Goal: Task Accomplishment & Management: Use online tool/utility

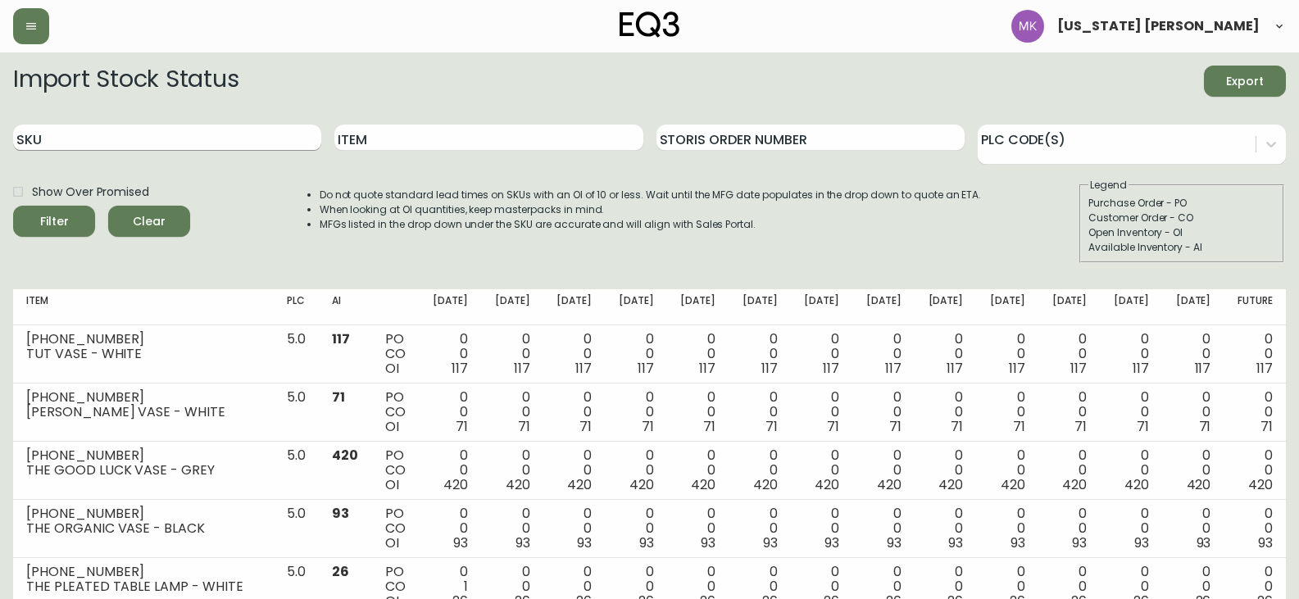
click at [102, 138] on input "SKU" at bounding box center [167, 138] width 308 height 26
paste input "3020-383-4"
click at [13, 206] on button "Filter" at bounding box center [54, 221] width 82 height 31
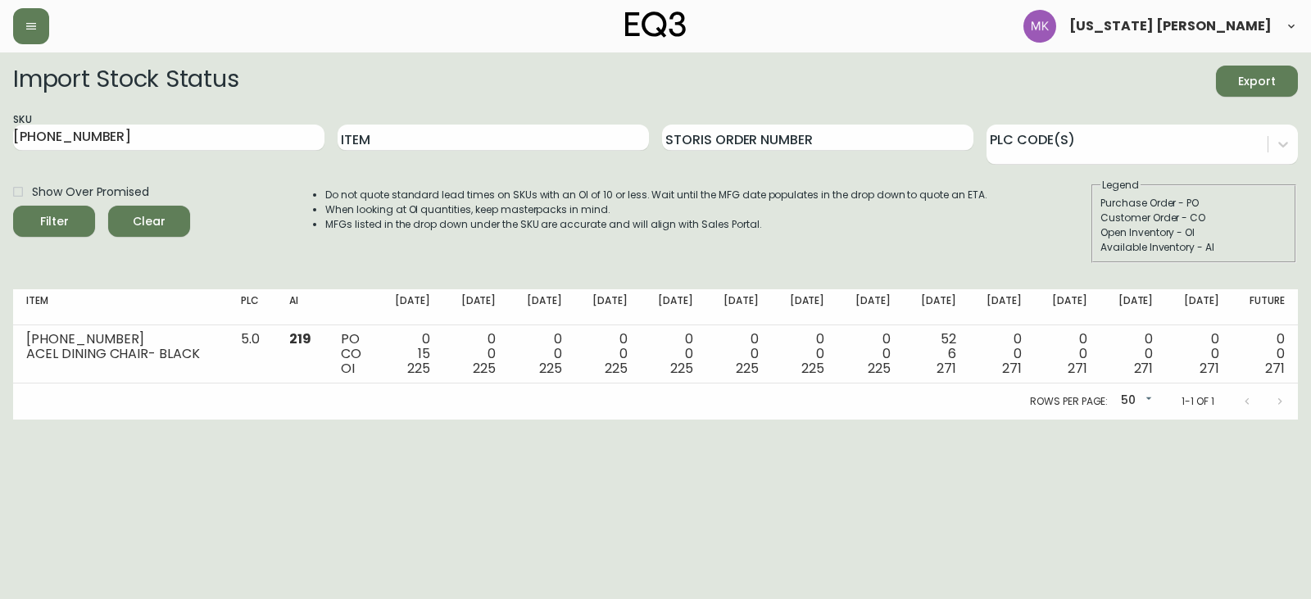
click at [330, 173] on form "Import Stock Status Export SKU 3020-383-4 Item Storis Order Number PLC Code(s) …" at bounding box center [655, 164] width 1285 height 197
drag, startPoint x: 132, startPoint y: 140, endPoint x: -115, endPoint y: 122, distance: 247.3
click at [0, 122] on html "Montana Kehler Import Stock Status Export SKU 3020-383-4 Item Storis Order Numb…" at bounding box center [655, 209] width 1311 height 419
paste input "7110-349-1"
click at [13, 206] on button "Filter" at bounding box center [54, 221] width 82 height 31
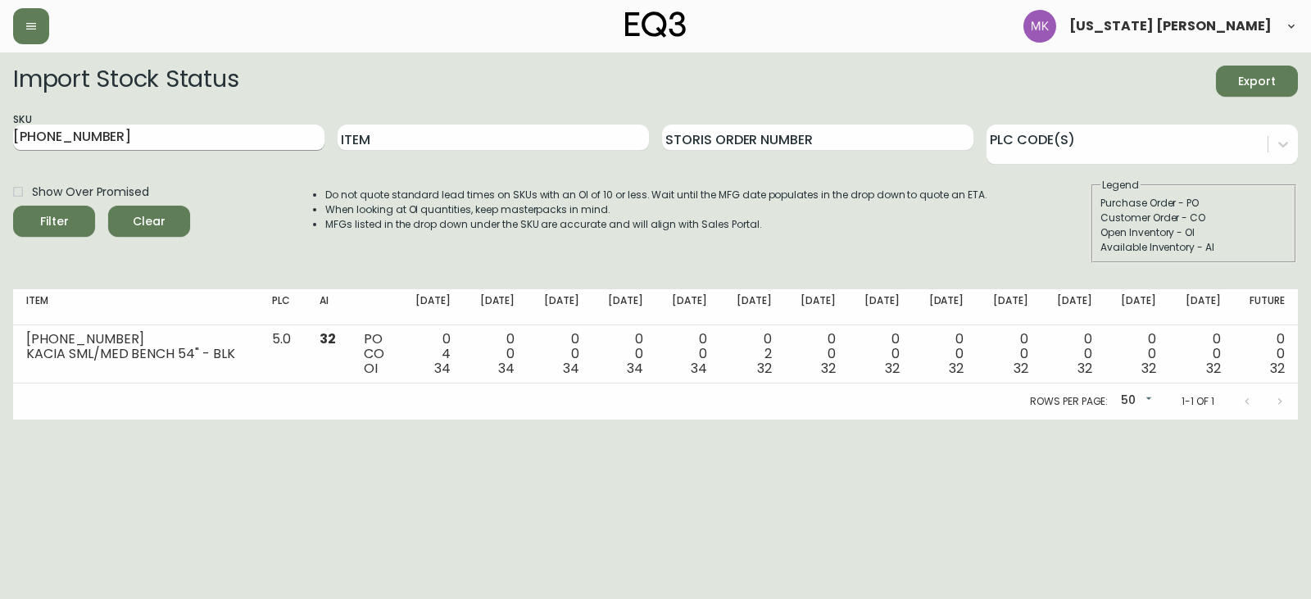
click at [236, 134] on input "7110-349-1" at bounding box center [168, 138] width 311 height 26
drag, startPoint x: -214, startPoint y: 120, endPoint x: -322, endPoint y: 112, distance: 108.5
click at [0, 112] on html "Montana Kehler Import Stock Status Export SKU 7110-349-1 Item Storis Order Numb…" at bounding box center [655, 209] width 1311 height 419
paste input "00-49"
click at [13, 206] on button "Filter" at bounding box center [54, 221] width 82 height 31
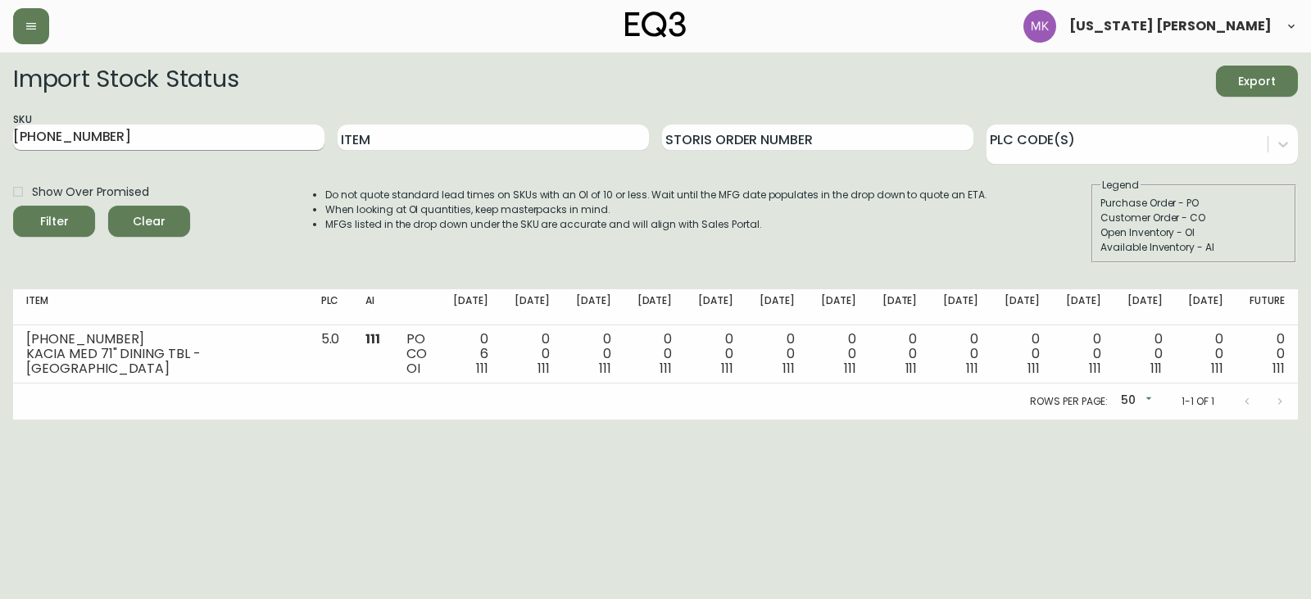
click at [117, 147] on input "7110-300-49" at bounding box center [168, 138] width 311 height 26
drag, startPoint x: 115, startPoint y: 138, endPoint x: -227, endPoint y: 131, distance: 341.7
click at [0, 131] on html "Montana Kehler Import Stock Status Export SKU 7110-300-49 Item Storis Order Num…" at bounding box center [655, 209] width 1311 height 419
paste input "050-600-16"
click at [13, 206] on button "Filter" at bounding box center [54, 221] width 82 height 31
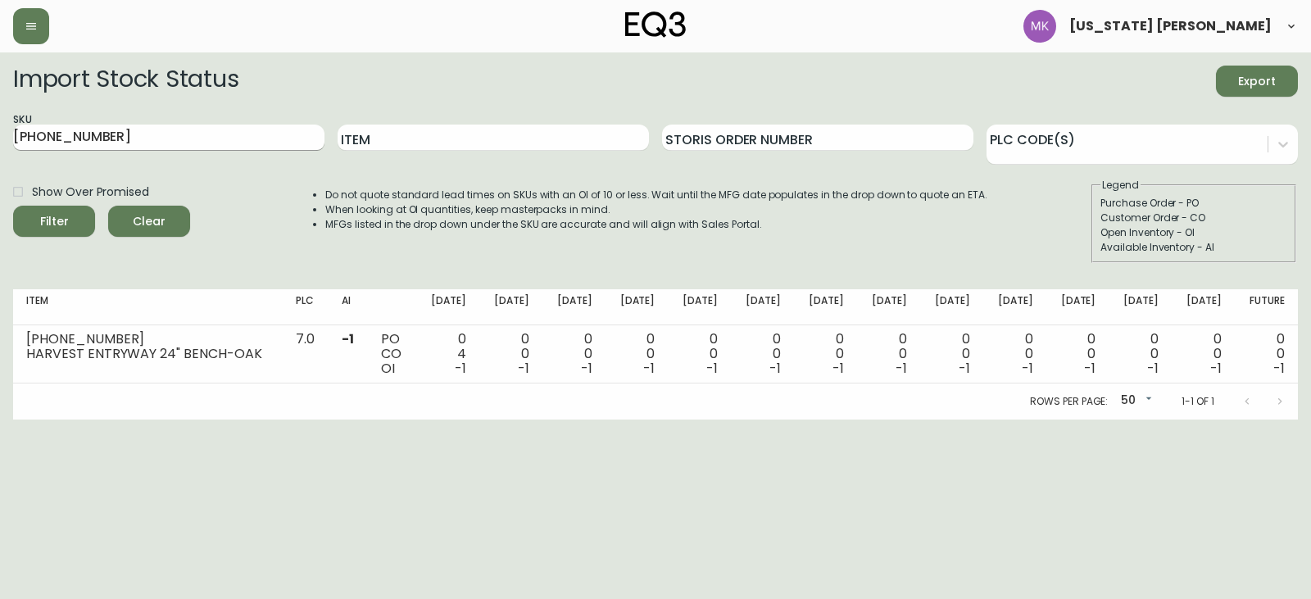
drag, startPoint x: 167, startPoint y: 144, endPoint x: 144, endPoint y: 143, distance: 23.0
click at [156, 143] on input "7050-600-16" at bounding box center [168, 138] width 311 height 26
drag, startPoint x: -116, startPoint y: 129, endPoint x: -151, endPoint y: 129, distance: 34.4
click at [0, 129] on html "Montana Kehler Import Stock Status Export SKU 7050-600-16 Item Storis Order Num…" at bounding box center [655, 209] width 1311 height 419
paste input "170-432-13"
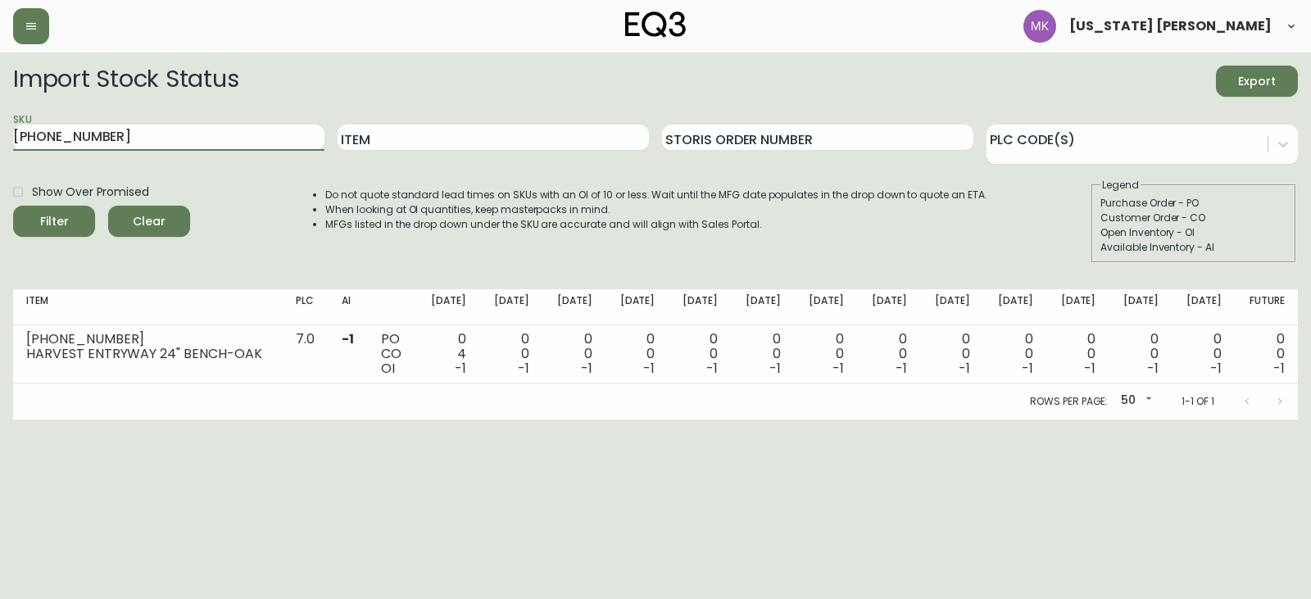
type input "7170-432-13"
click at [13, 206] on button "Filter" at bounding box center [54, 221] width 82 height 31
click at [132, 139] on input "7170-432-13" at bounding box center [168, 138] width 311 height 26
drag, startPoint x: 20, startPoint y: 123, endPoint x: -228, endPoint y: 121, distance: 247.4
click at [0, 121] on html "Montana Kehler Import Stock Status Export SKU 7170-432-13 Item Storis Order Num…" at bounding box center [655, 209] width 1311 height 419
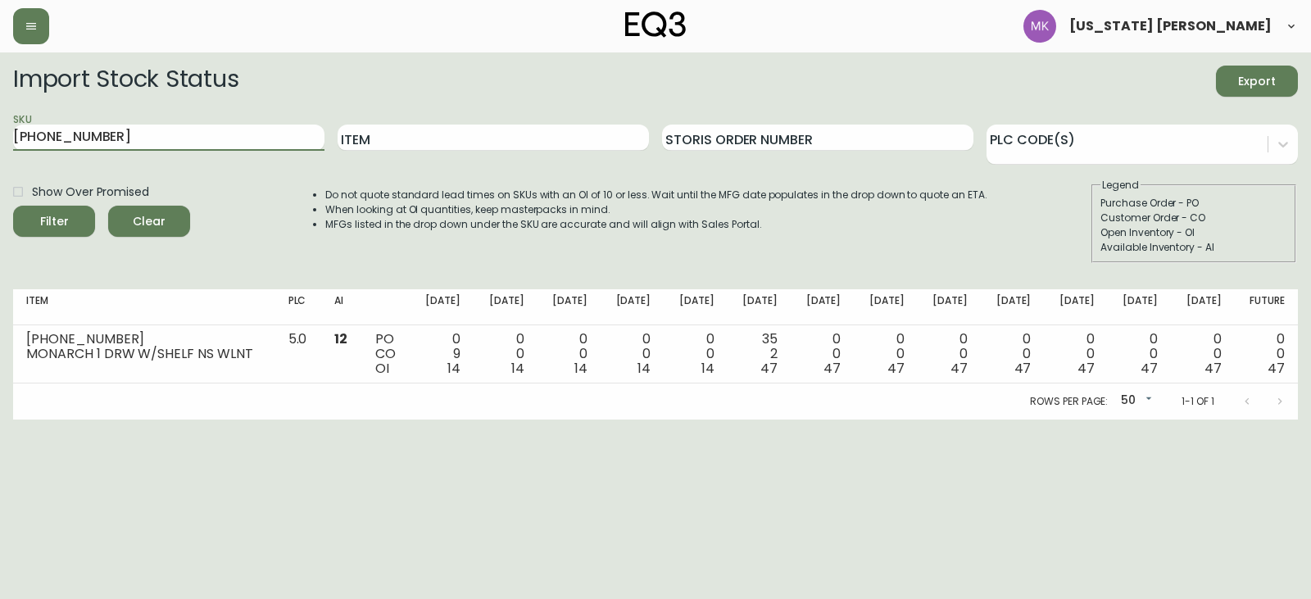
paste input "text"
click at [13, 206] on button "Filter" at bounding box center [54, 221] width 82 height 31
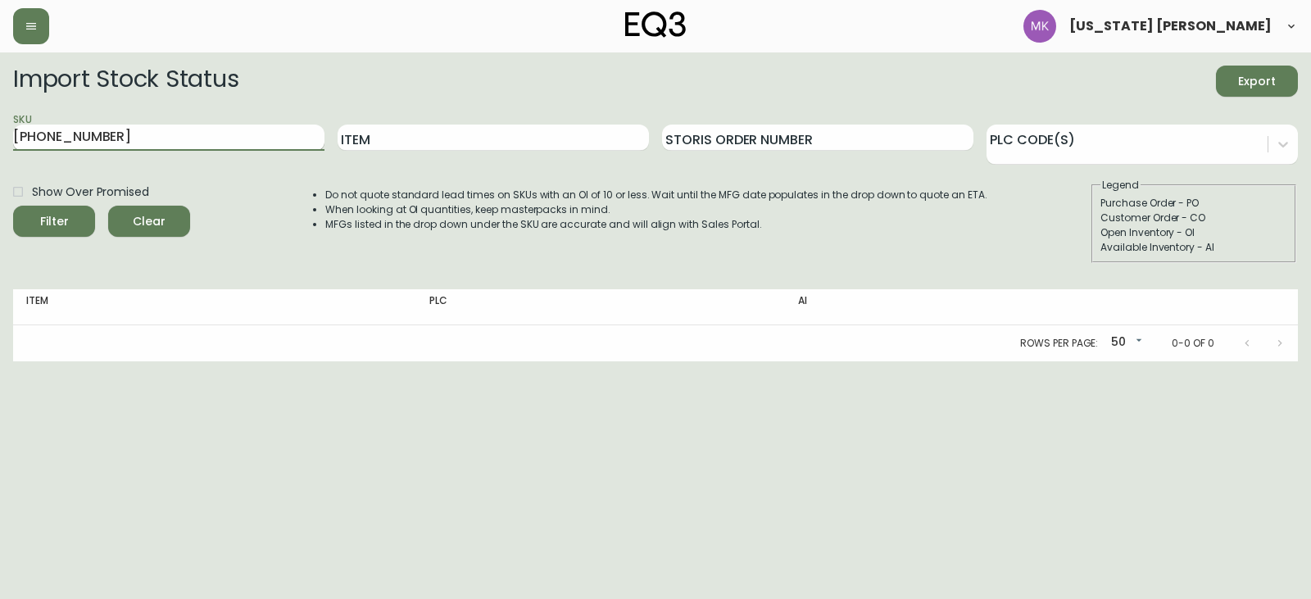
click at [20, 138] on input "770-450-13" at bounding box center [168, 138] width 311 height 26
click at [13, 206] on button "Filter" at bounding box center [54, 221] width 82 height 31
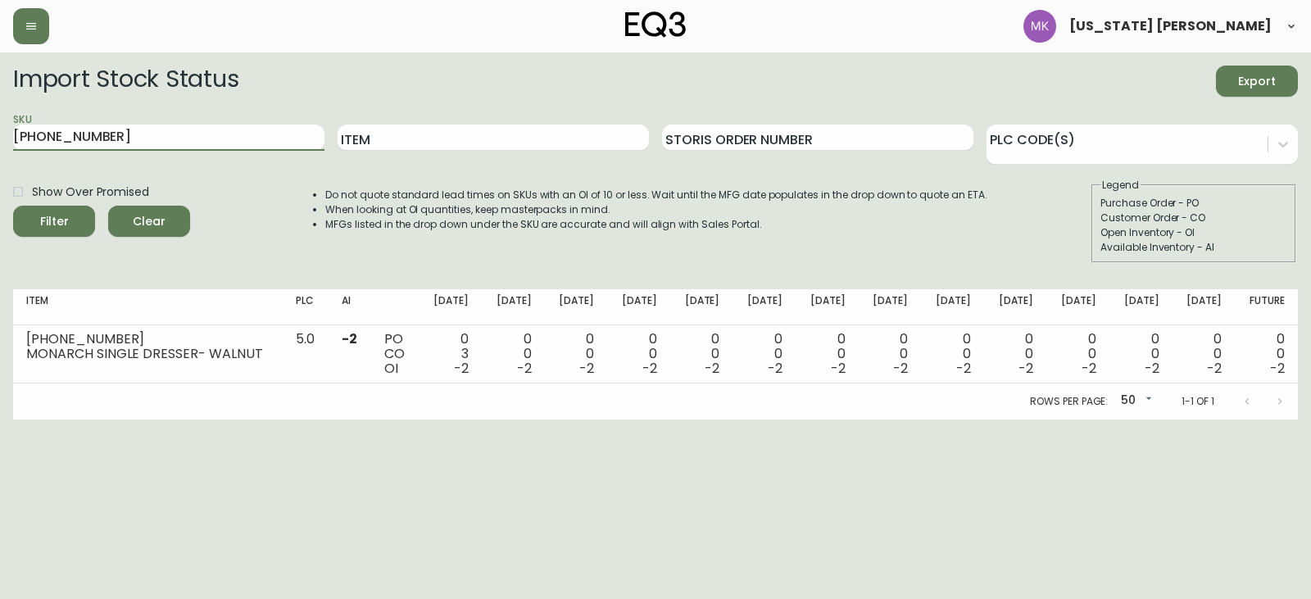
drag, startPoint x: 113, startPoint y: 138, endPoint x: -156, endPoint y: 155, distance: 270.0
click at [0, 155] on html "Montana Kehler Import Stock Status Export SKU 7170-450-13 Item Storis Order Num…" at bounding box center [655, 209] width 1311 height 419
paste input "2020-102-0-A"
click at [13, 206] on button "Filter" at bounding box center [54, 221] width 82 height 31
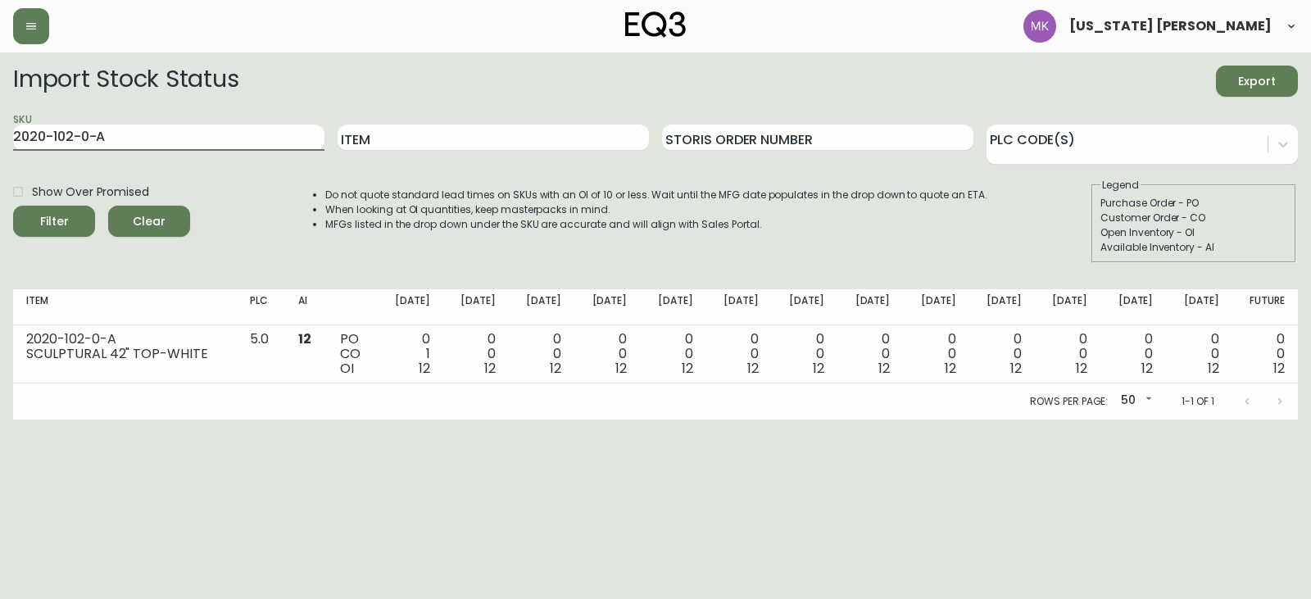
drag, startPoint x: 98, startPoint y: 129, endPoint x: -264, endPoint y: 141, distance: 362.3
click at [0, 141] on html "Montana Kehler Import Stock Status Export SKU 2020-102-0-A Item Storis Order Nu…" at bounding box center [655, 209] width 1311 height 419
paste input "3-0-B"
click at [13, 206] on button "Filter" at bounding box center [54, 221] width 82 height 31
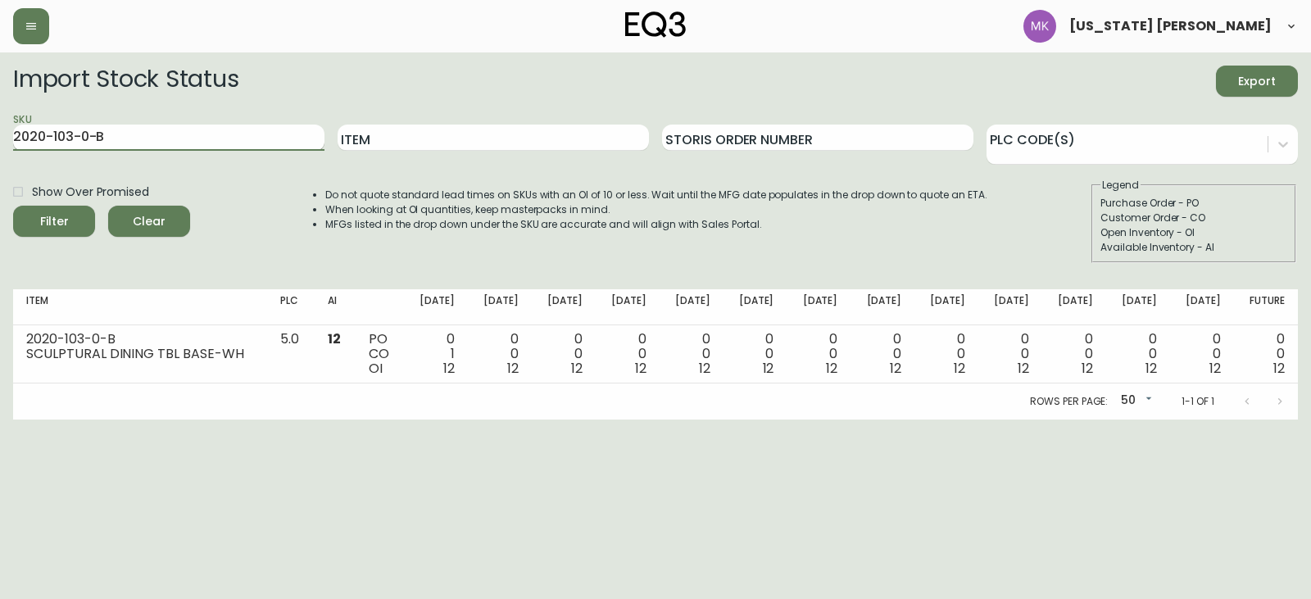
click at [251, 137] on input "2020-103-0-B" at bounding box center [168, 138] width 311 height 26
click at [131, 144] on input "2020-103-0-B" at bounding box center [168, 138] width 311 height 26
drag, startPoint x: 105, startPoint y: 138, endPoint x: -107, endPoint y: 138, distance: 211.4
click at [0, 138] on html "Montana Kehler Import Stock Status Export SKU 2020-103-0-B Item Storis Order Nu…" at bounding box center [655, 209] width 1311 height 419
paste input "7050-600-16"
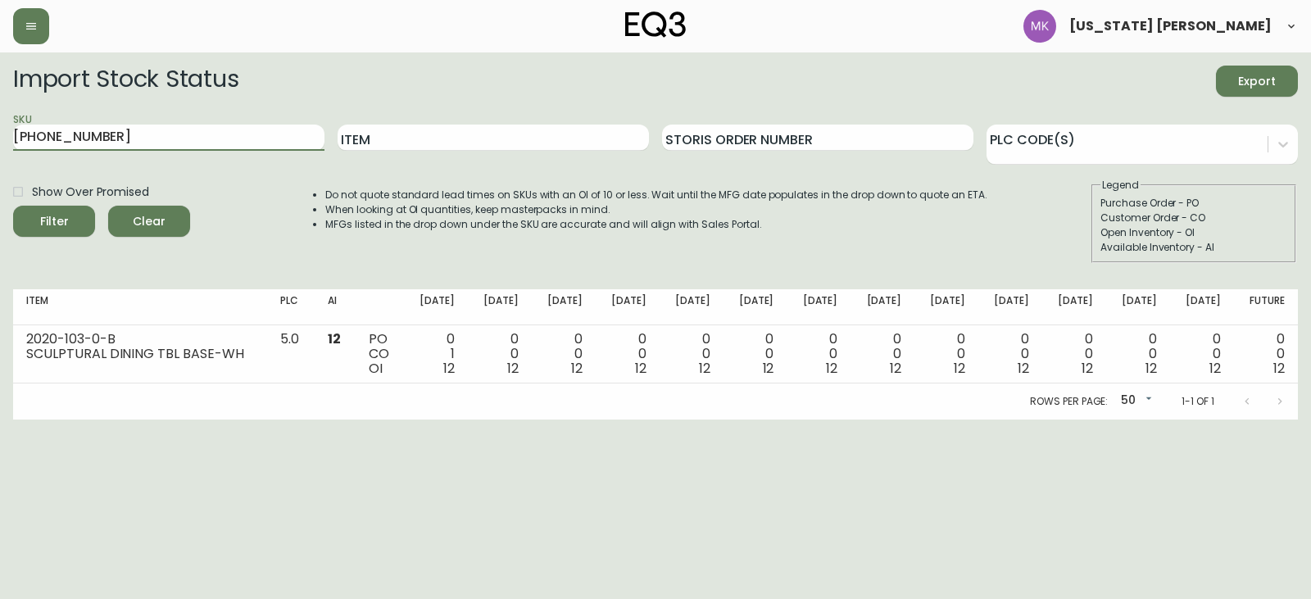
click at [13, 206] on button "Filter" at bounding box center [54, 221] width 82 height 31
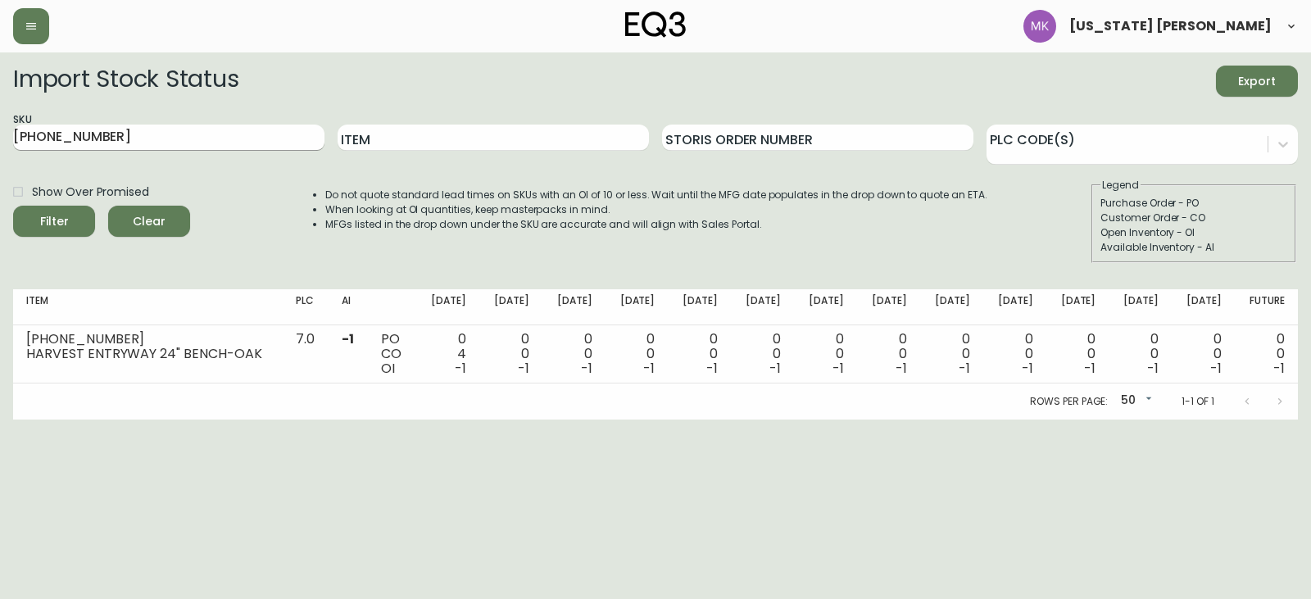
click at [119, 147] on input "7050-600-16" at bounding box center [168, 138] width 311 height 26
drag, startPoint x: 119, startPoint y: 147, endPoint x: -89, endPoint y: 138, distance: 208.3
click at [0, 138] on html "Montana Kehler Import Stock Status Export SKU 7050-600-16 Item Storis Order Num…" at bounding box center [655, 209] width 1311 height 419
paste input "170-450-13"
click at [13, 206] on button "Filter" at bounding box center [54, 221] width 82 height 31
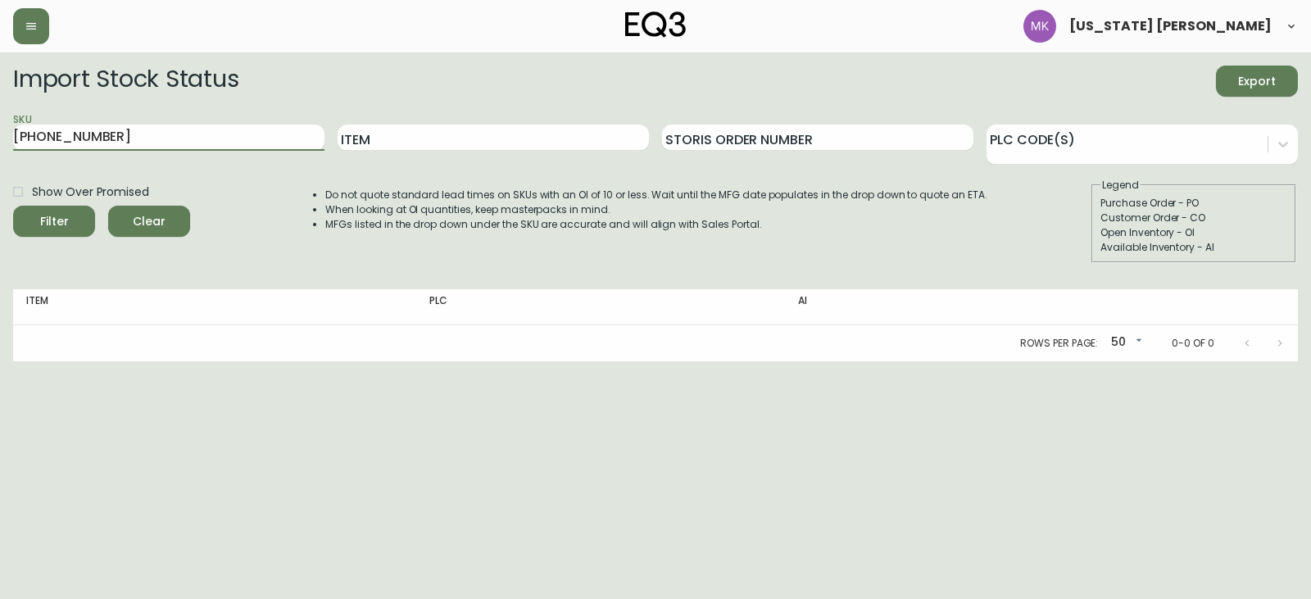
type input "7170-450-13"
click at [13, 206] on button "Filter" at bounding box center [54, 221] width 82 height 31
